Goal: Complete application form

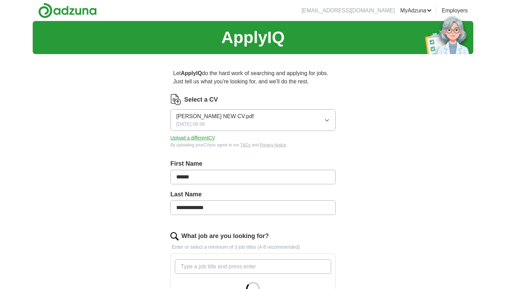
click at [218, 122] on div "[PERSON_NAME] NEW CV.pdf [DATE] 08:58" at bounding box center [215, 120] width 78 height 16
click at [224, 119] on span "[PERSON_NAME] NEW CV.pdf" at bounding box center [215, 116] width 78 height 8
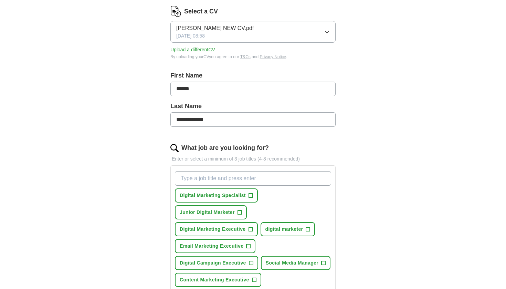
scroll to position [96, 0]
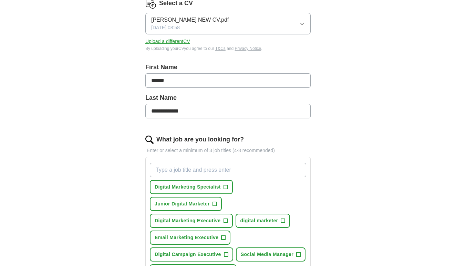
click at [182, 43] on button "Upload a different CV" at bounding box center [167, 41] width 45 height 7
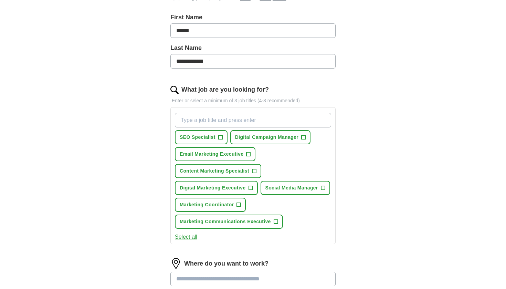
scroll to position [159, 0]
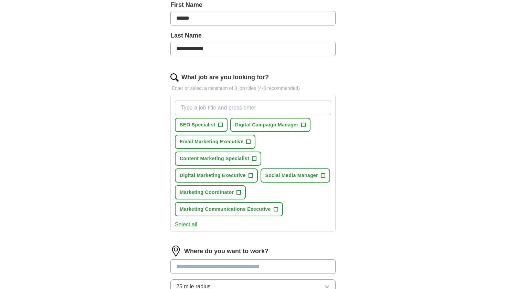
click at [249, 142] on span "+" at bounding box center [249, 142] width 4 height 6
click at [251, 175] on span "+" at bounding box center [251, 176] width 4 height 6
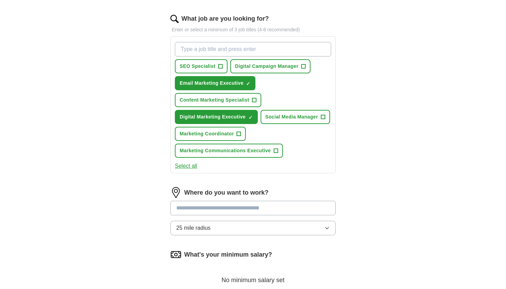
scroll to position [218, 0]
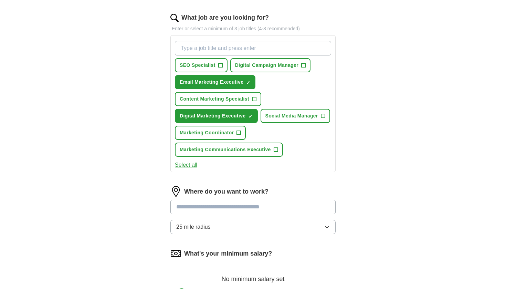
click at [266, 209] on input at bounding box center [253, 207] width 165 height 14
type input "******"
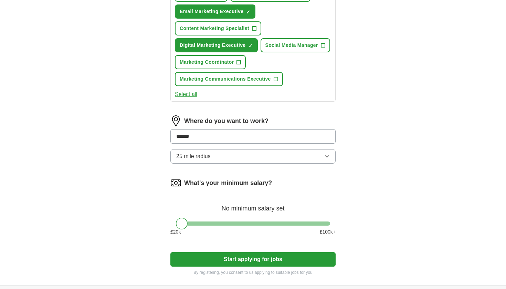
scroll to position [292, 0]
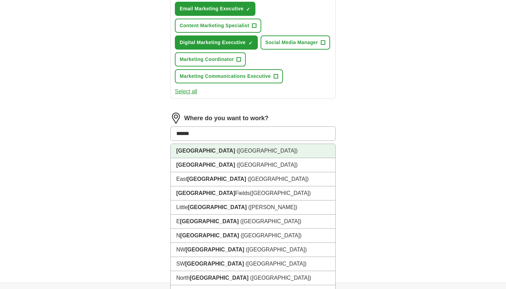
click at [279, 152] on li "[GEOGRAPHIC_DATA] ([GEOGRAPHIC_DATA])" at bounding box center [253, 151] width 165 height 14
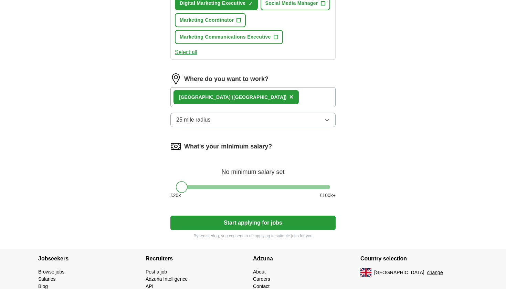
scroll to position [333, 0]
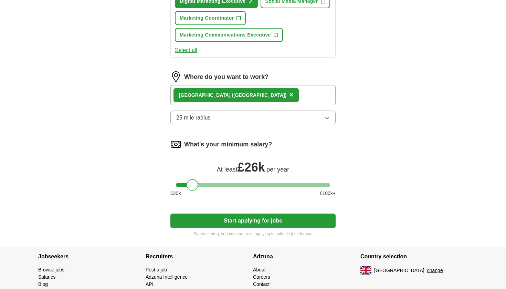
drag, startPoint x: 181, startPoint y: 186, endPoint x: 192, endPoint y: 187, distance: 10.7
click at [192, 187] on div at bounding box center [193, 185] width 12 height 12
click at [257, 224] on button "Start applying for jobs" at bounding box center [253, 221] width 165 height 14
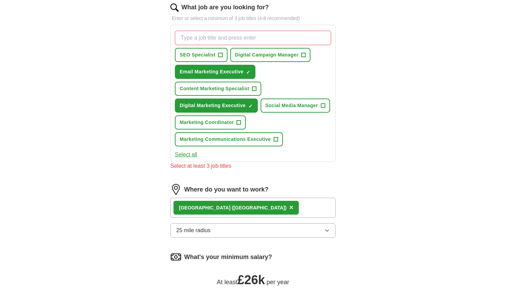
scroll to position [230, 0]
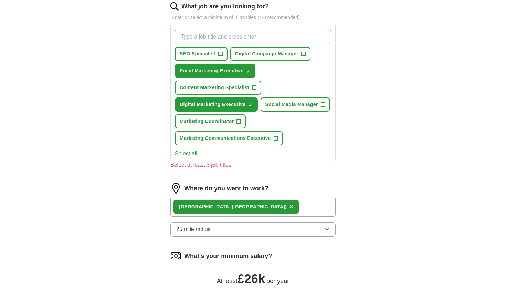
click at [256, 87] on span "+" at bounding box center [254, 88] width 4 height 6
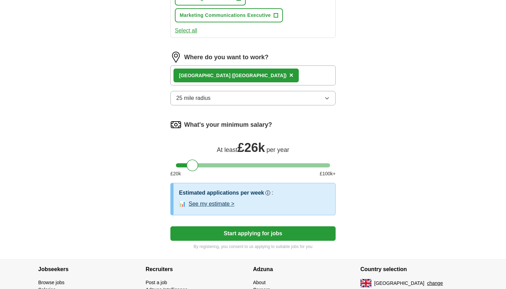
scroll to position [387, 0]
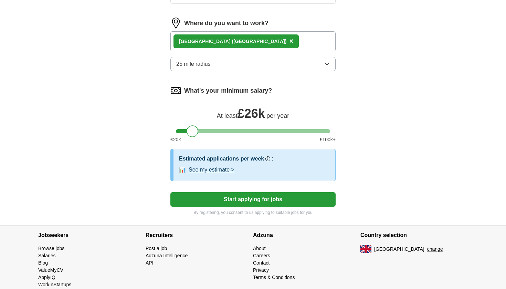
click at [280, 198] on button "Start applying for jobs" at bounding box center [253, 199] width 165 height 14
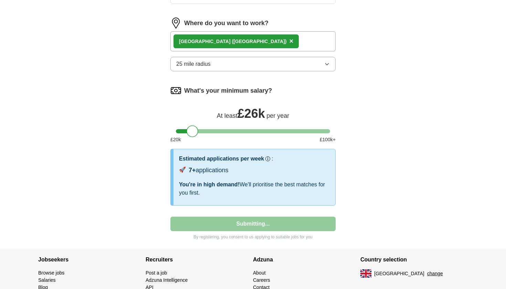
scroll to position [16, 0]
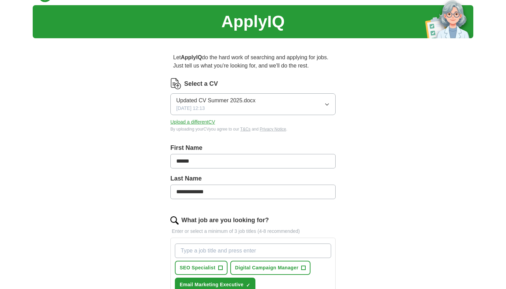
select select "**"
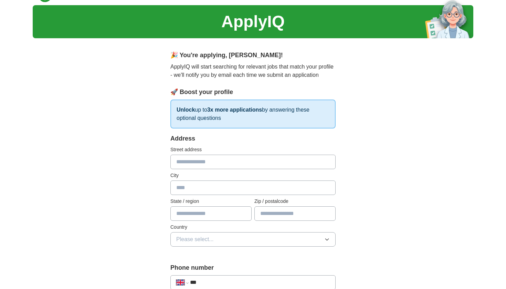
scroll to position [0, 0]
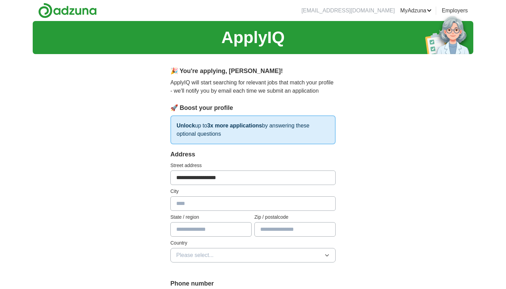
type input "**********"
type input "******"
type input "*******"
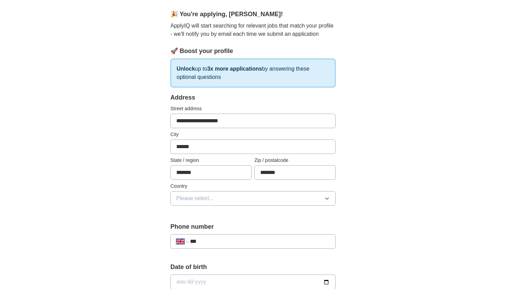
scroll to position [58, 0]
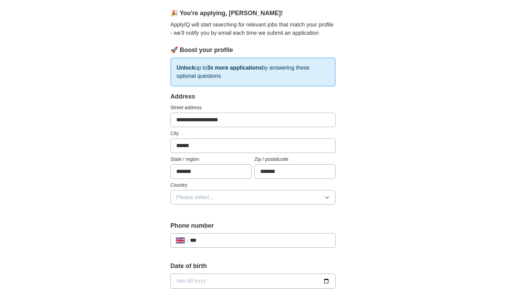
click at [235, 199] on button "Please select..." at bounding box center [253, 197] width 165 height 14
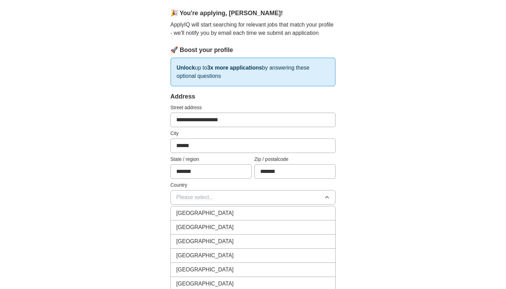
click at [226, 207] on li "[GEOGRAPHIC_DATA]" at bounding box center [253, 213] width 165 height 14
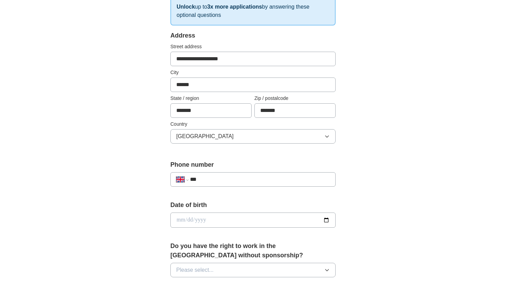
scroll to position [125, 0]
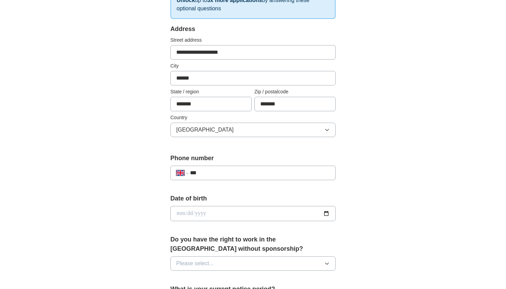
click at [219, 182] on div "**********" at bounding box center [253, 170] width 165 height 32
type input "**********"
click at [224, 209] on input "date" at bounding box center [253, 213] width 165 height 15
click at [190, 213] on input "date" at bounding box center [253, 213] width 165 height 15
click at [200, 213] on input "date" at bounding box center [253, 213] width 165 height 15
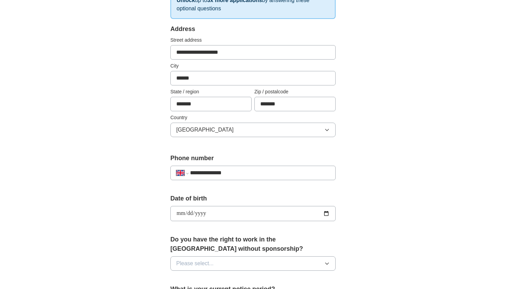
type input "**********"
click at [356, 213] on div "**********" at bounding box center [253, 223] width 220 height 579
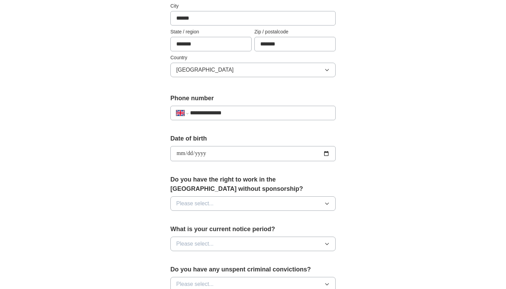
scroll to position [193, 0]
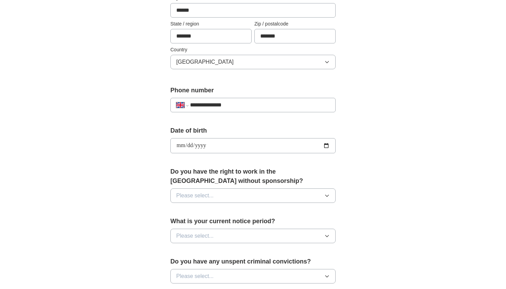
click at [304, 198] on button "Please select..." at bounding box center [253, 195] width 165 height 14
click at [196, 208] on div "Yes" at bounding box center [253, 211] width 154 height 8
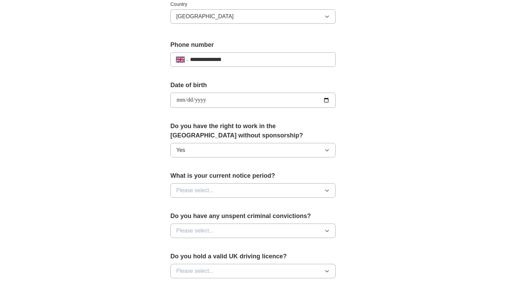
scroll to position [240, 0]
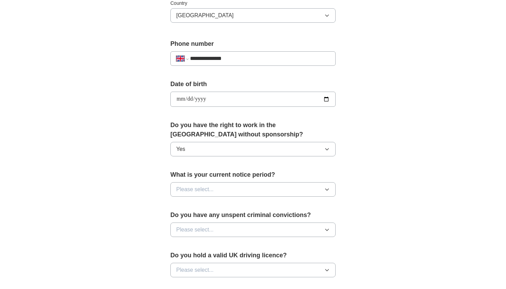
click at [228, 189] on button "Please select..." at bounding box center [253, 189] width 165 height 14
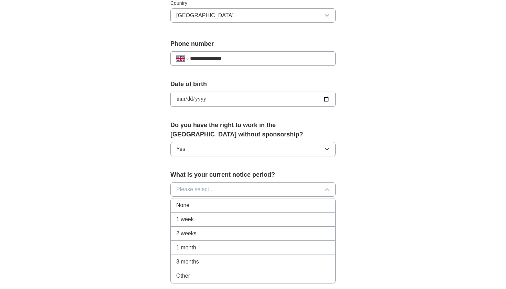
click at [192, 247] on span "1 month" at bounding box center [186, 248] width 20 height 8
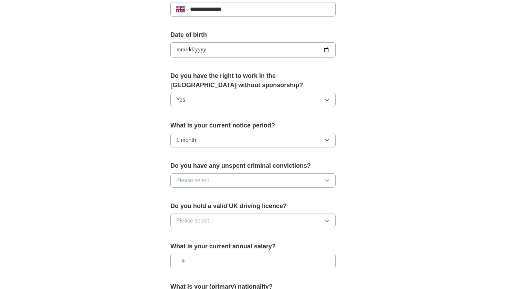
scroll to position [291, 0]
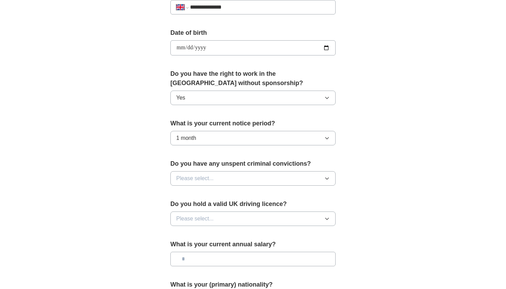
click at [222, 143] on button "1 month" at bounding box center [253, 138] width 165 height 14
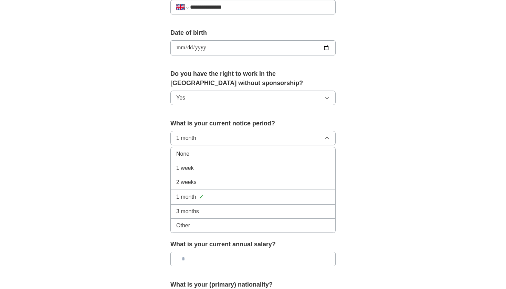
click at [198, 186] on div "2 weeks" at bounding box center [253, 182] width 154 height 8
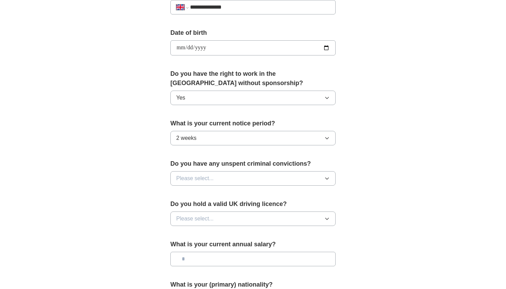
click at [235, 179] on button "Please select..." at bounding box center [253, 178] width 165 height 14
click at [205, 205] on li "No" at bounding box center [253, 209] width 165 height 14
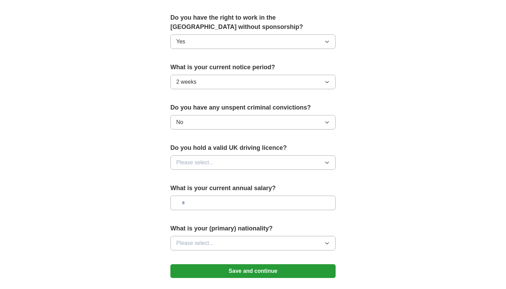
scroll to position [350, 0]
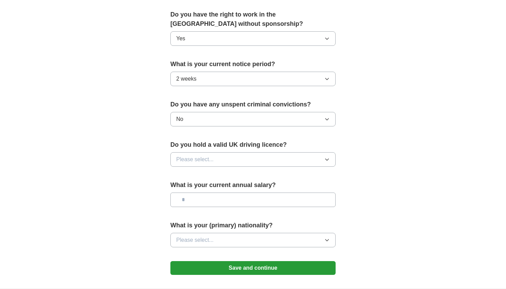
click at [222, 154] on button "Please select..." at bounding box center [253, 159] width 165 height 14
click at [196, 189] on div "No" at bounding box center [253, 189] width 154 height 8
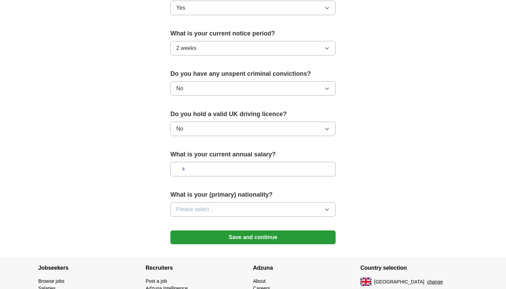
scroll to position [382, 0]
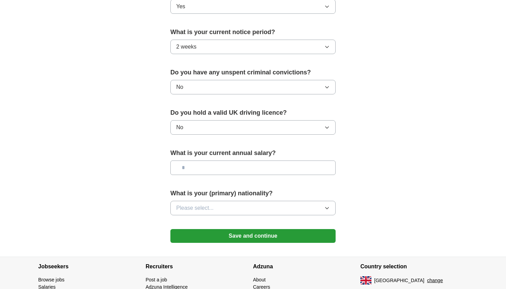
click at [206, 169] on input "text" at bounding box center [253, 168] width 165 height 14
type input "*******"
click at [227, 208] on button "Please select..." at bounding box center [253, 208] width 165 height 14
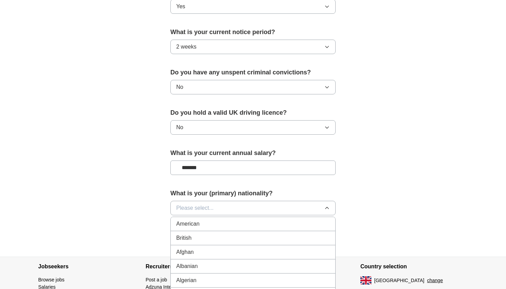
click at [207, 212] on span "Please select..." at bounding box center [195, 208] width 38 height 8
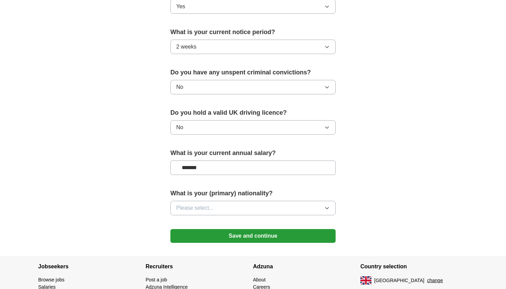
click at [207, 212] on span "Please select..." at bounding box center [195, 208] width 38 height 8
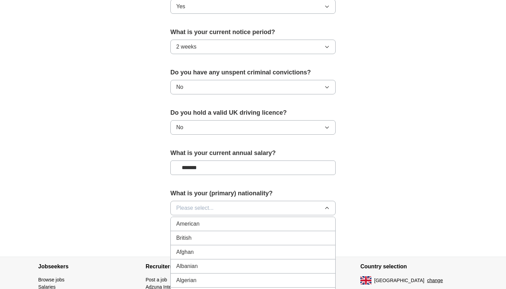
click at [194, 236] on div "British" at bounding box center [253, 238] width 154 height 8
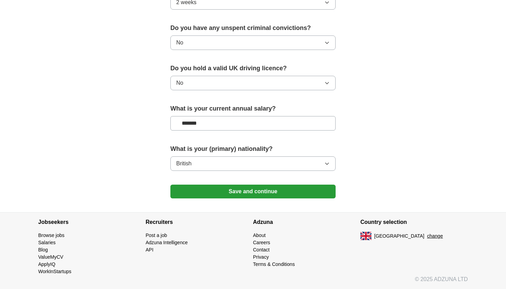
scroll to position [428, 0]
click at [310, 193] on button "Save and continue" at bounding box center [253, 192] width 165 height 14
